Goal: Check status: Check status

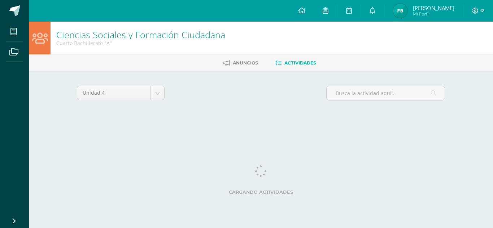
click at [416, 7] on span "[PERSON_NAME]" at bounding box center [433, 7] width 41 height 7
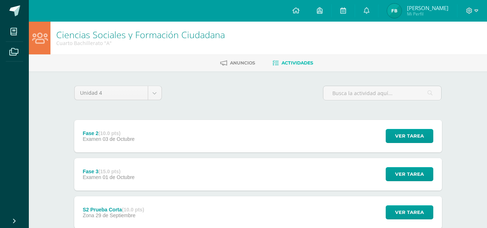
click at [416, 8] on span "[PERSON_NAME]" at bounding box center [427, 7] width 41 height 7
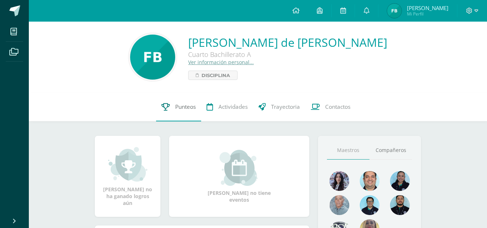
click at [184, 104] on span "Punteos" at bounding box center [185, 107] width 21 height 8
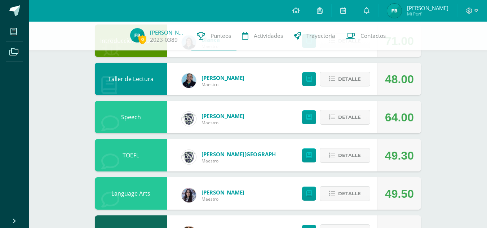
scroll to position [91, 0]
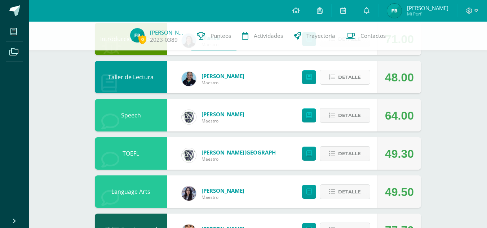
click at [333, 72] on button "Detalle" at bounding box center [345, 77] width 51 height 15
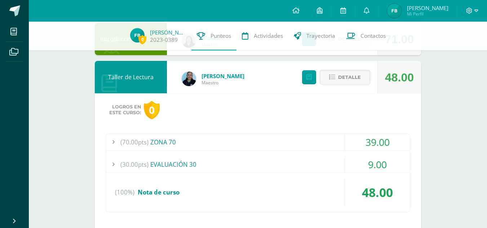
click at [242, 156] on div "(70.00pts) ZONA 70 39.00 (10.0pts) 1. Biografía individual e investigación y pr…" at bounding box center [258, 173] width 305 height 79
click at [215, 137] on div "(70.00pts) ZONA 70" at bounding box center [258, 142] width 304 height 16
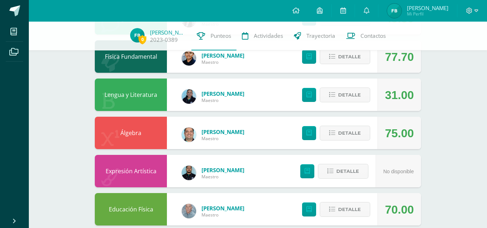
scroll to position [529, 0]
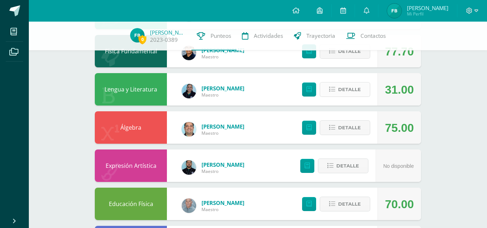
click at [322, 84] on button "Detalle" at bounding box center [345, 89] width 51 height 15
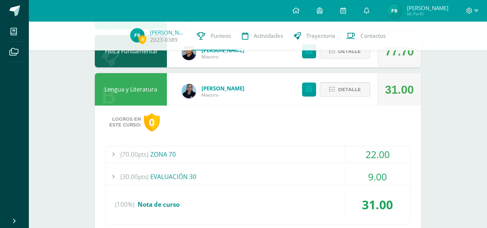
click at [266, 157] on div "(70.00pts) ZONA 70" at bounding box center [258, 154] width 304 height 16
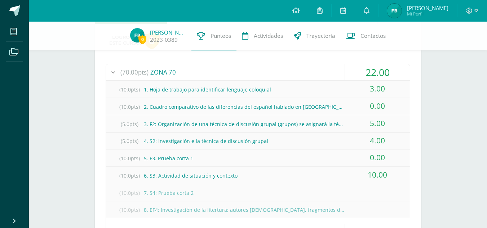
scroll to position [491, 0]
